Goal: Information Seeking & Learning: Learn about a topic

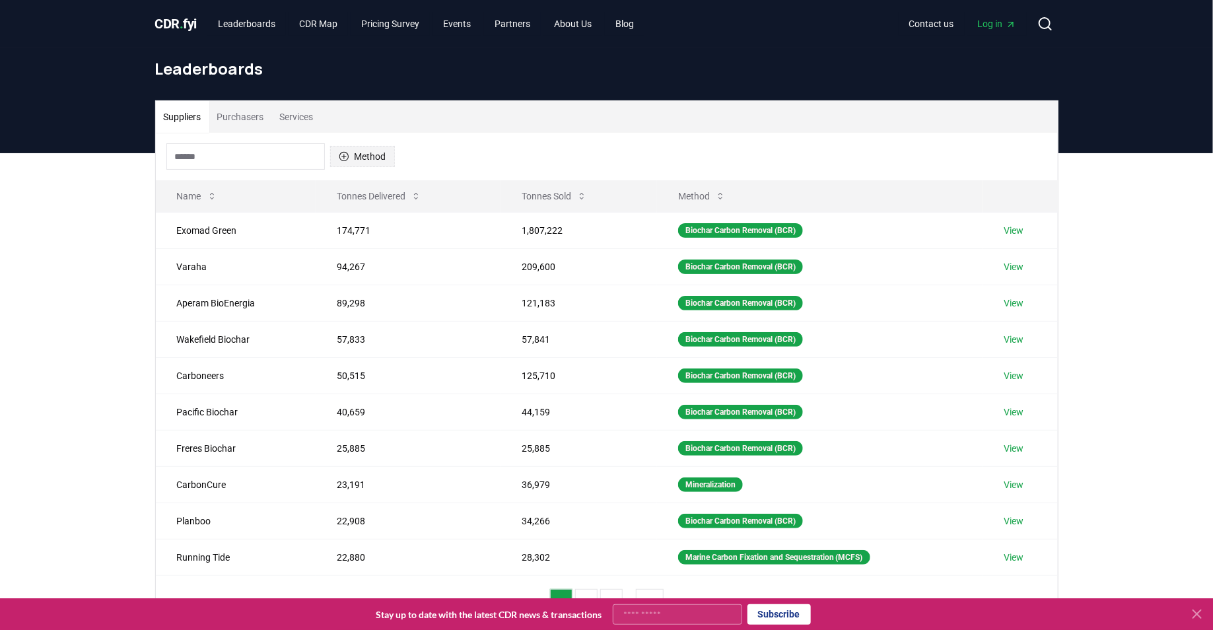
click at [362, 146] on button "Method" at bounding box center [362, 156] width 65 height 21
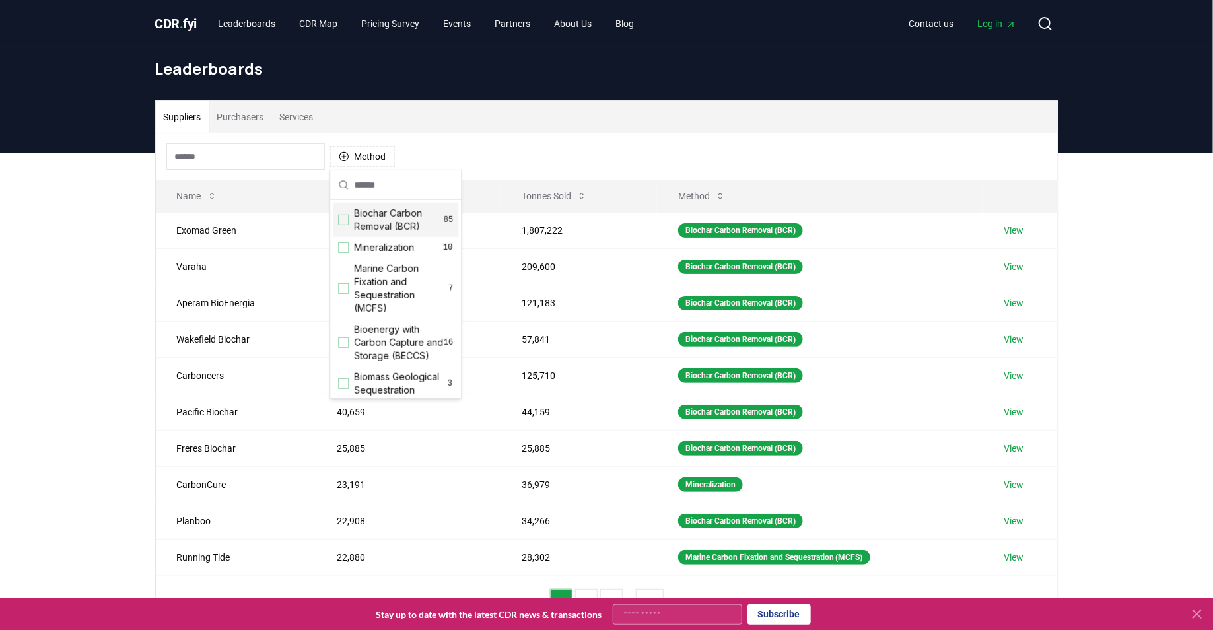
click at [387, 188] on input "text" at bounding box center [403, 184] width 99 height 29
type input "*"
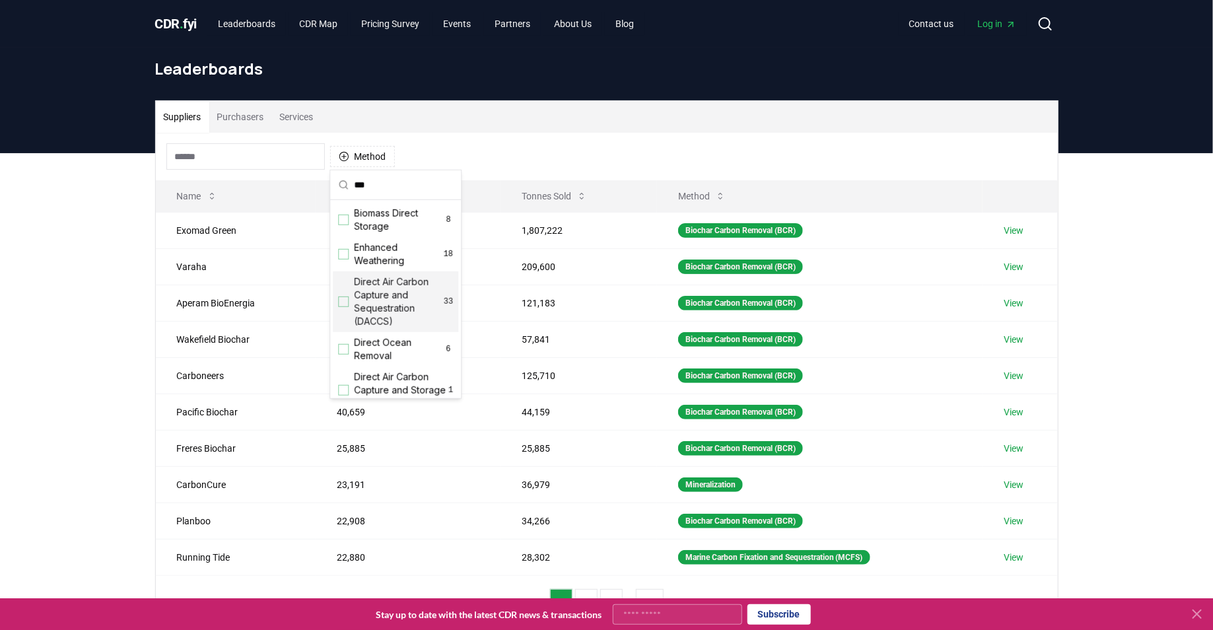
type input "***"
click at [376, 311] on span "Direct Air Carbon Capture and Sequestration (DACCS)" at bounding box center [399, 301] width 90 height 53
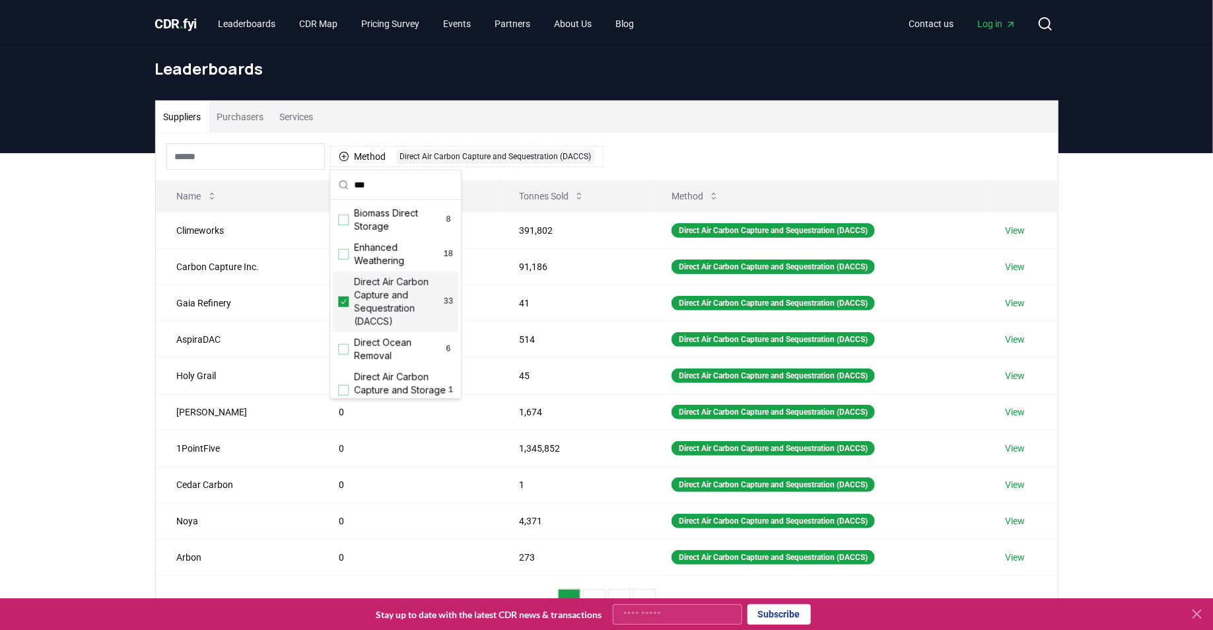
click at [124, 289] on div "Suppliers Purchasers Services Method 1 Direct Air Carbon Capture and Sequestrat…" at bounding box center [606, 417] width 1213 height 529
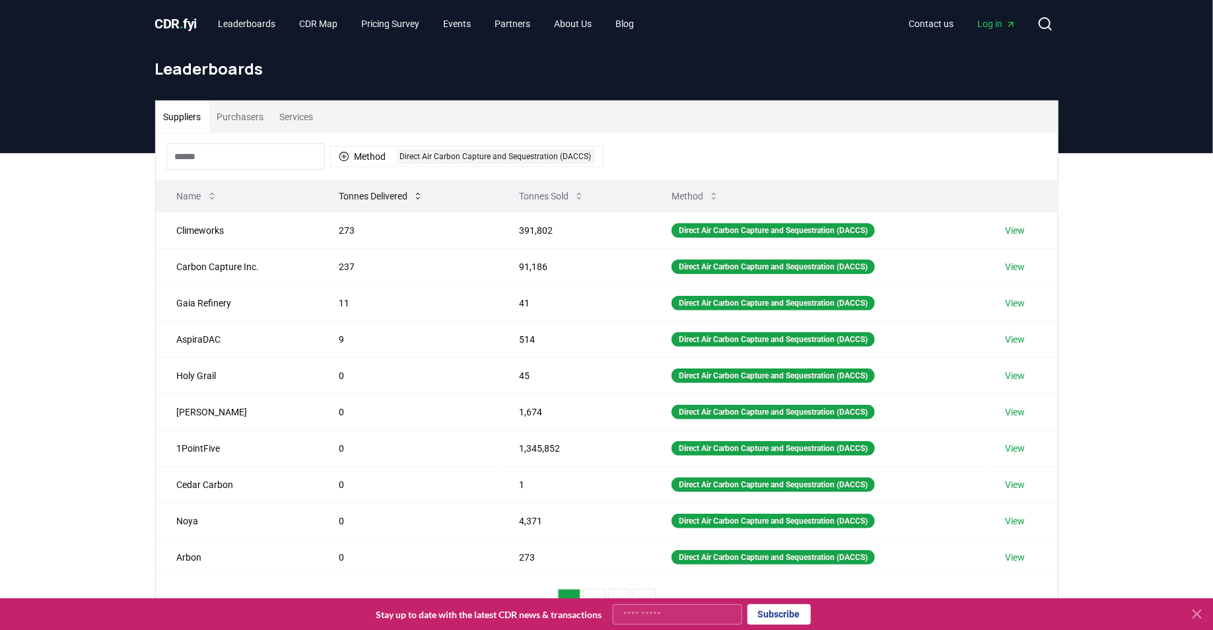
click at [397, 193] on button "Tonnes Delivered" at bounding box center [381, 196] width 106 height 26
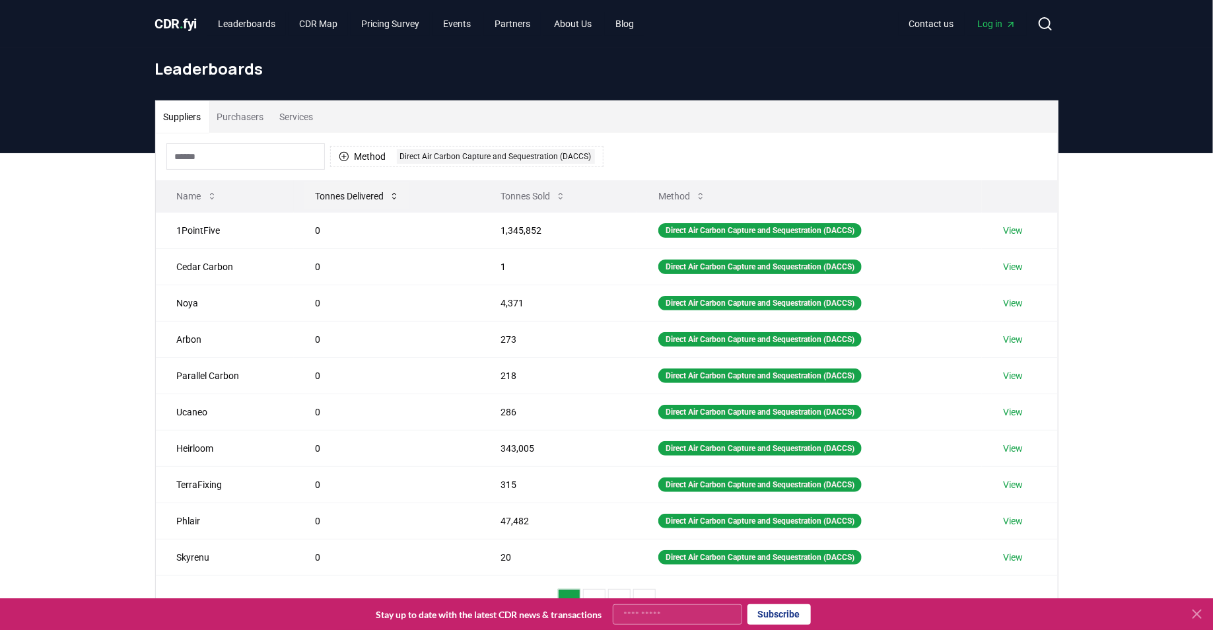
click at [394, 193] on icon at bounding box center [394, 196] width 11 height 11
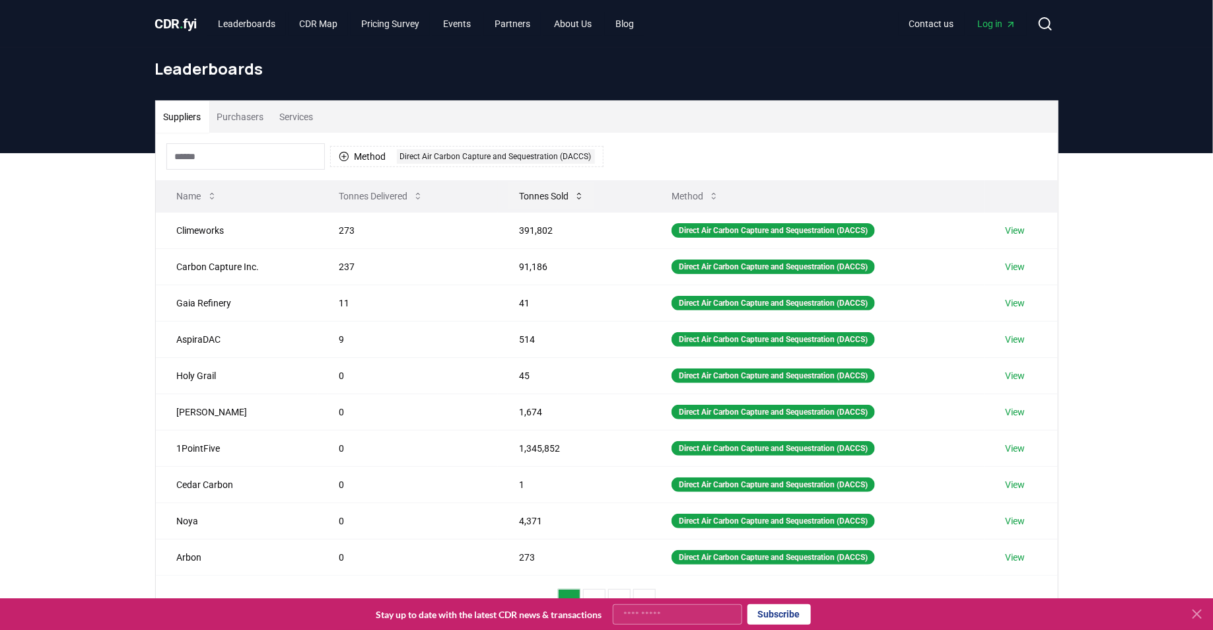
click at [526, 195] on button "Tonnes Sold" at bounding box center [551, 196] width 86 height 26
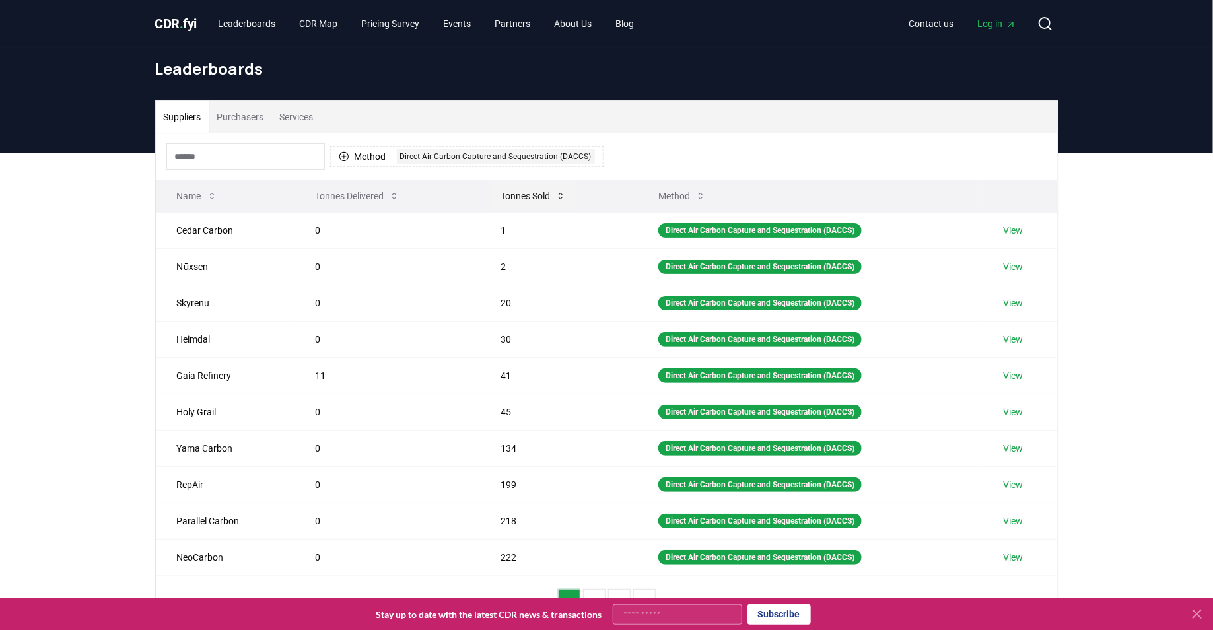
click at [526, 195] on button "Tonnes Sold" at bounding box center [533, 196] width 86 height 26
